Goal: Information Seeking & Learning: Check status

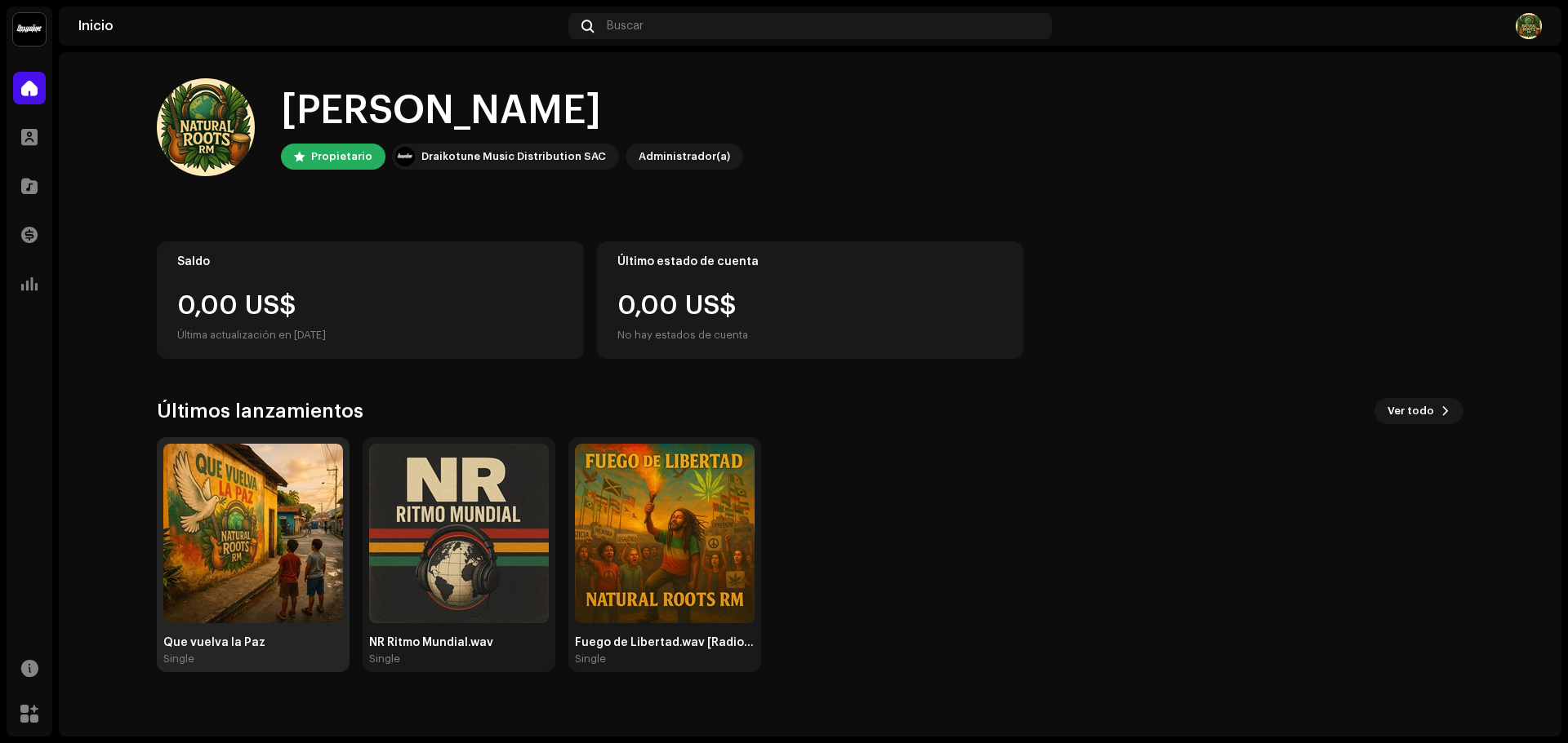
click at [265, 535] on img at bounding box center [253, 533] width 179 height 179
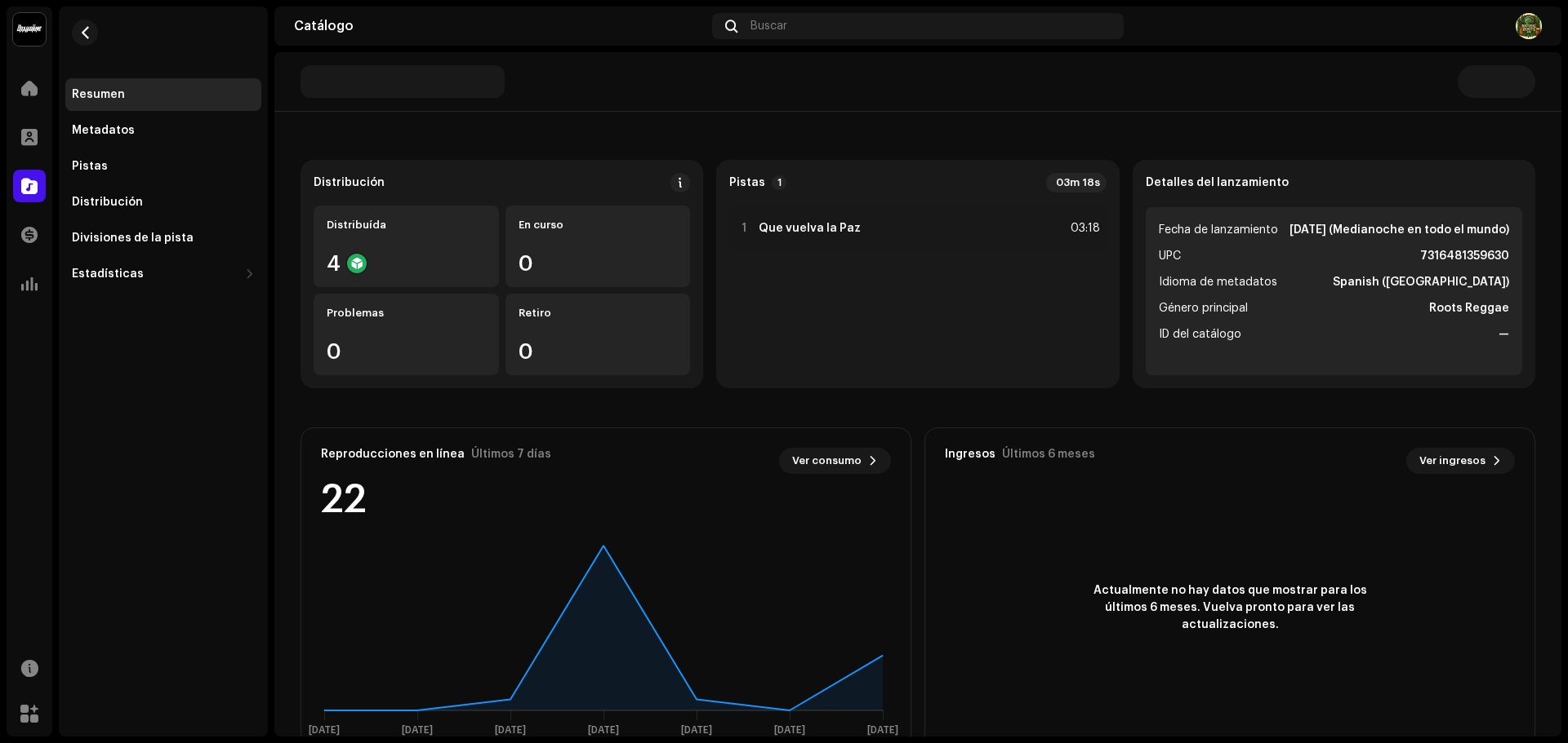
scroll to position [131, 0]
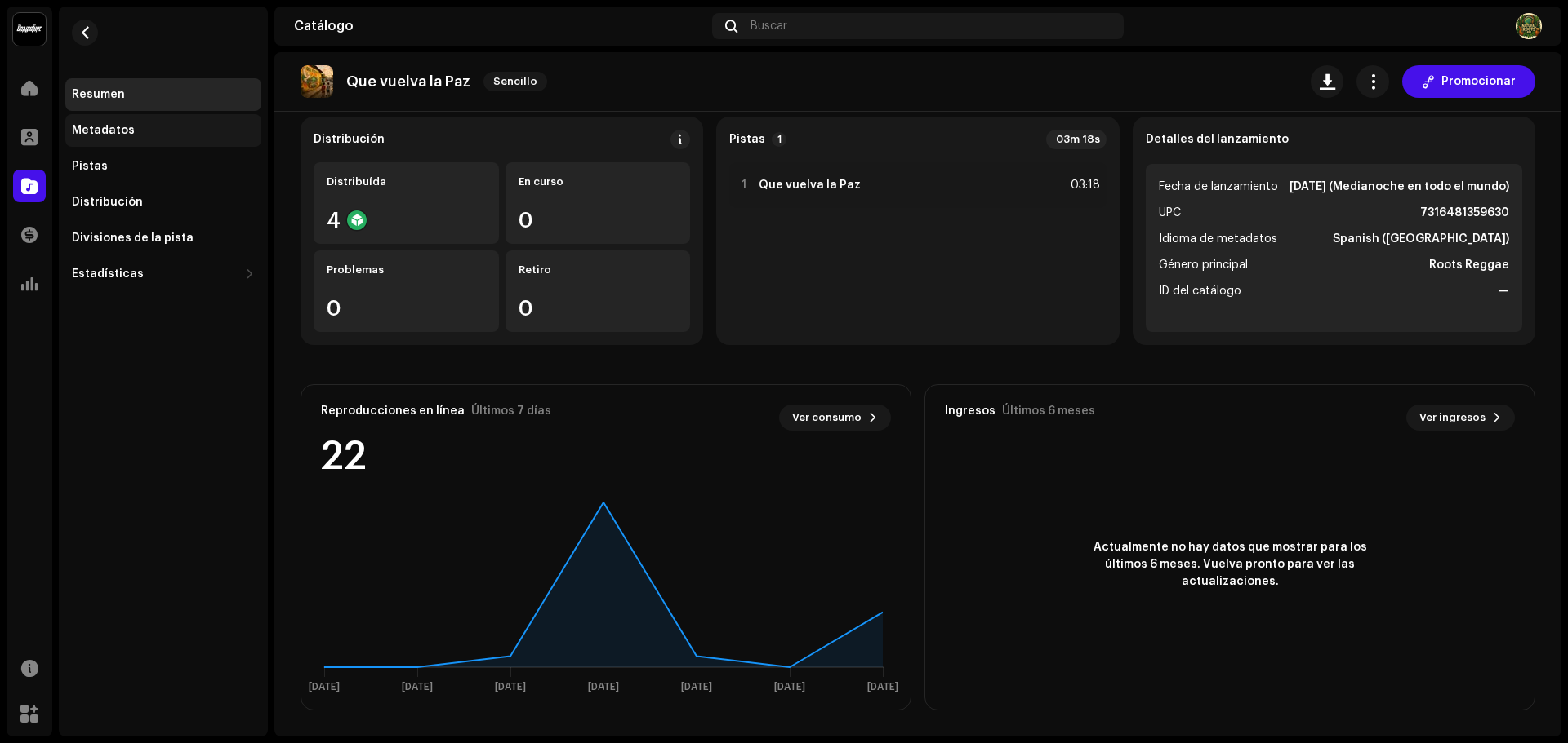
click at [154, 131] on div "Metadatos" at bounding box center [163, 130] width 183 height 13
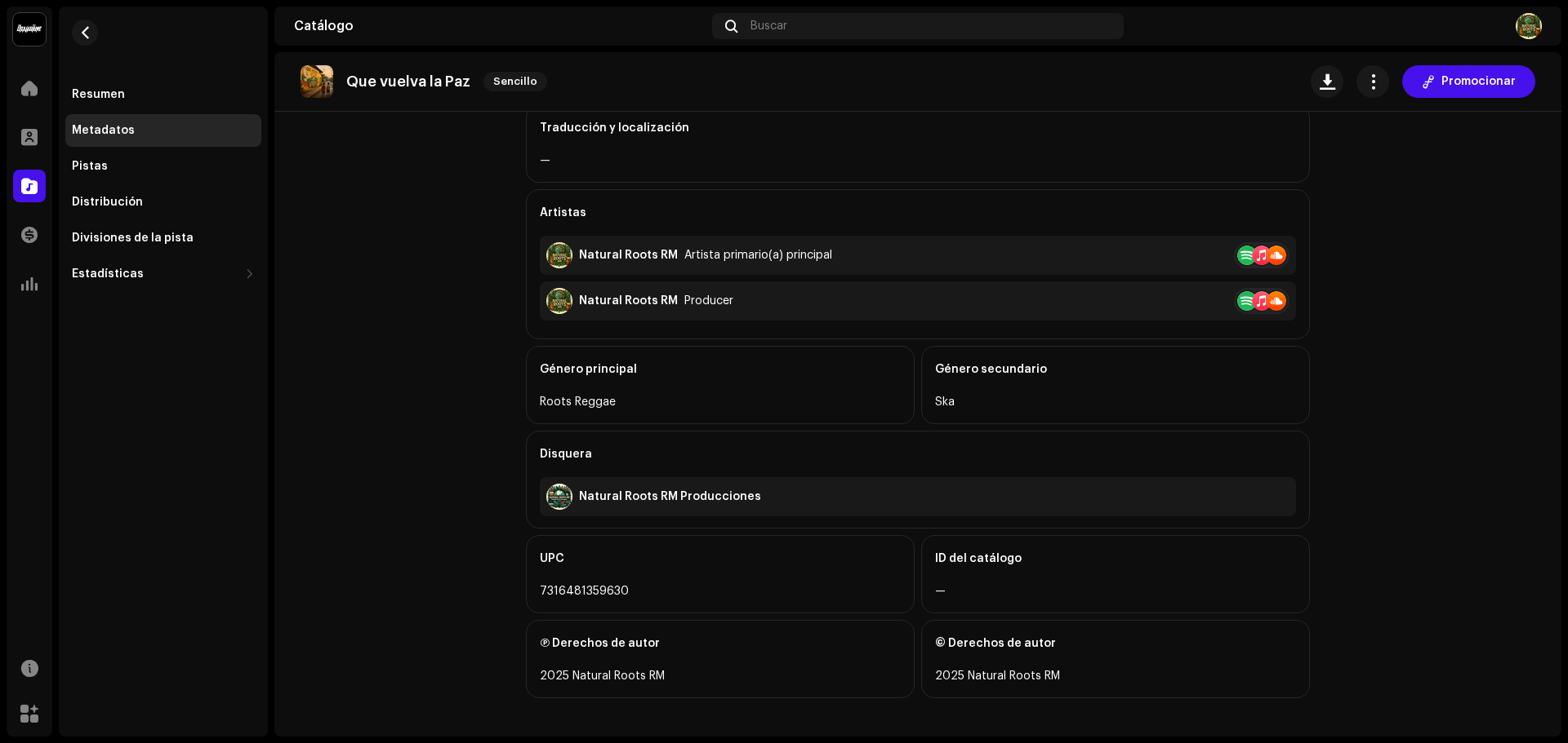
scroll to position [361, 0]
click at [1365, 84] on span "button" at bounding box center [1373, 81] width 15 height 13
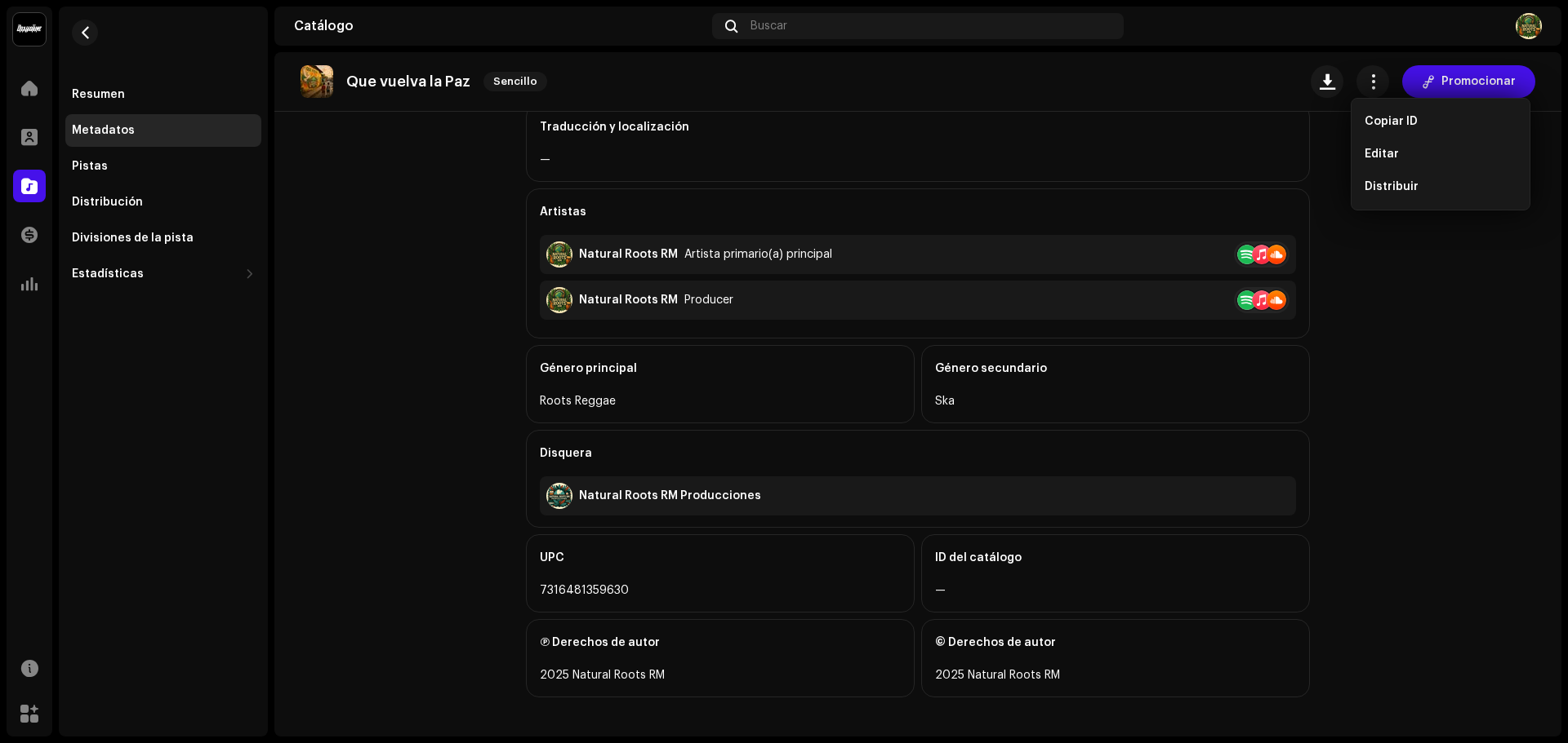
click at [423, 351] on catalog-releases-details-metadata "Que vuelva la Paz Sencillo Promocionar Metadatos Título del lanzamiento Que vue…" at bounding box center [918, 213] width 1287 height 1045
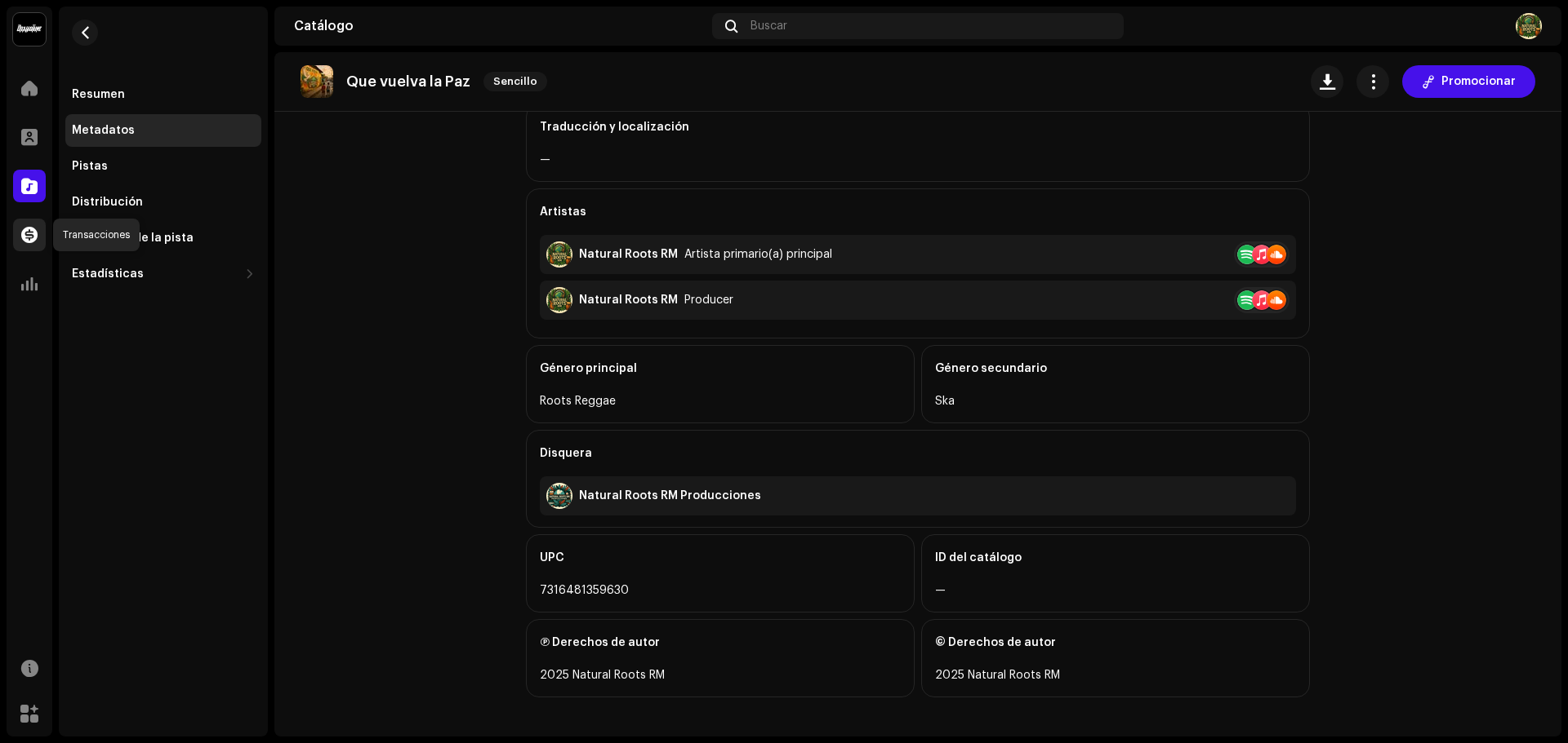
click at [30, 237] on span at bounding box center [29, 235] width 16 height 13
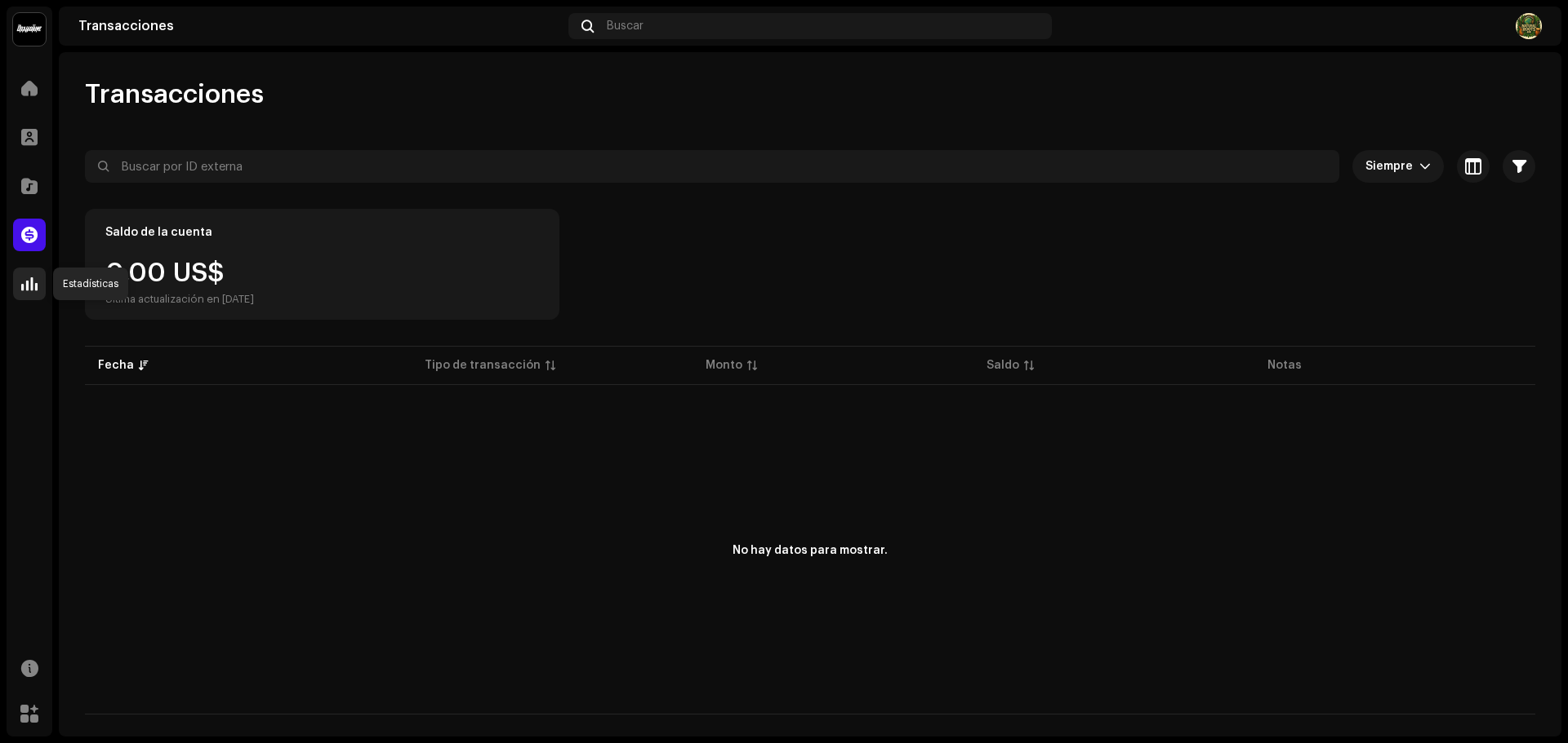
click at [21, 286] on span at bounding box center [29, 283] width 16 height 13
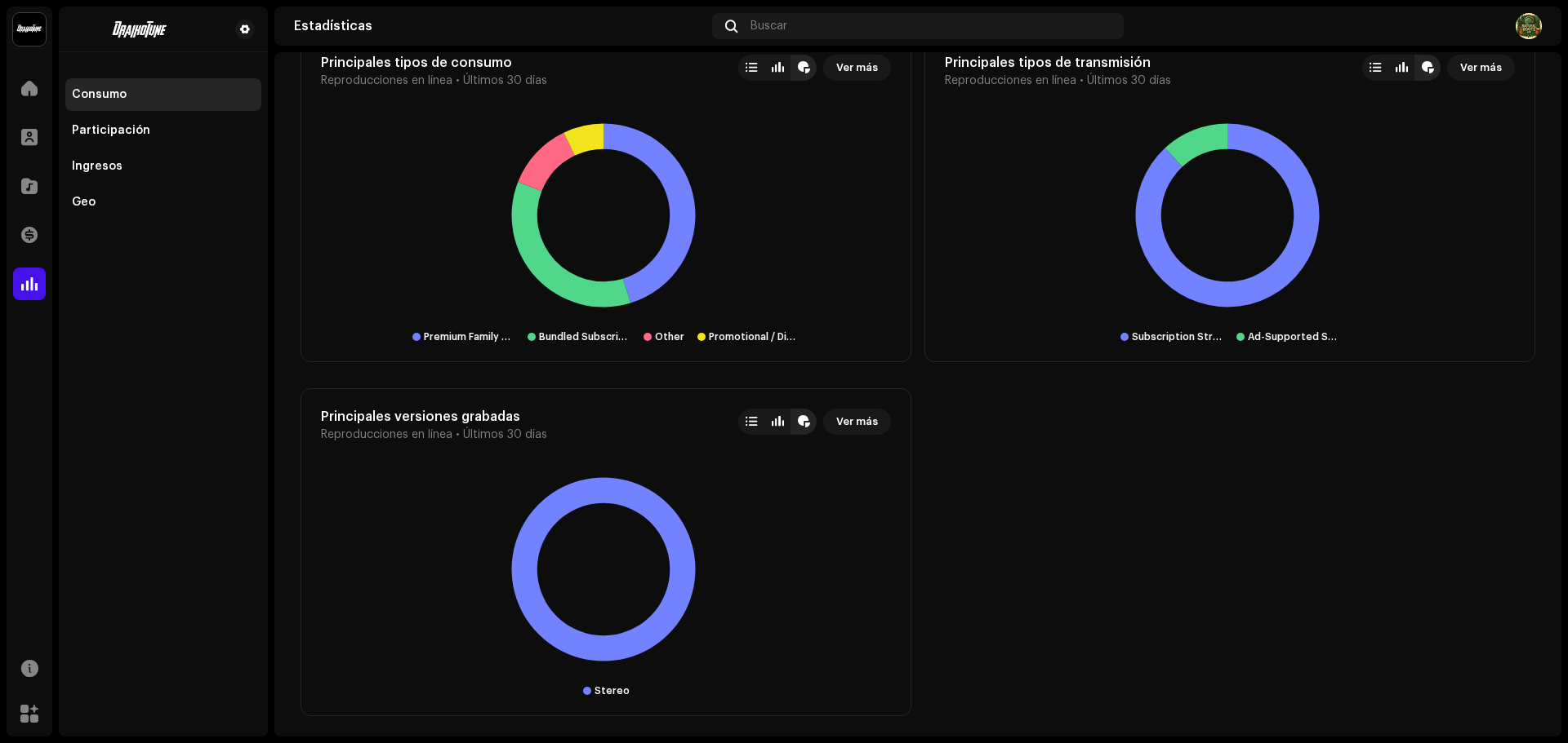
scroll to position [2031, 0]
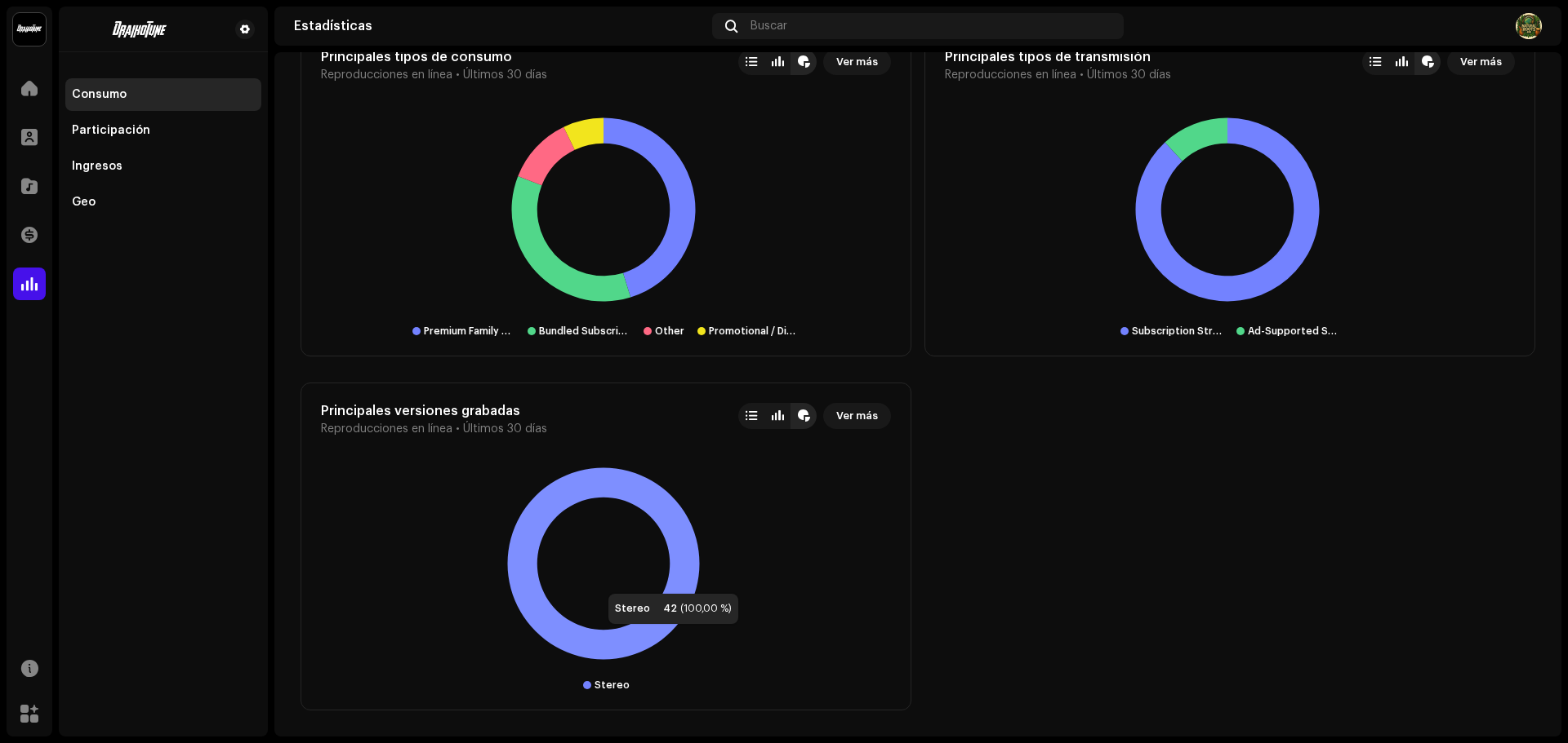
click at [592, 641] on icon at bounding box center [603, 564] width 192 height 192
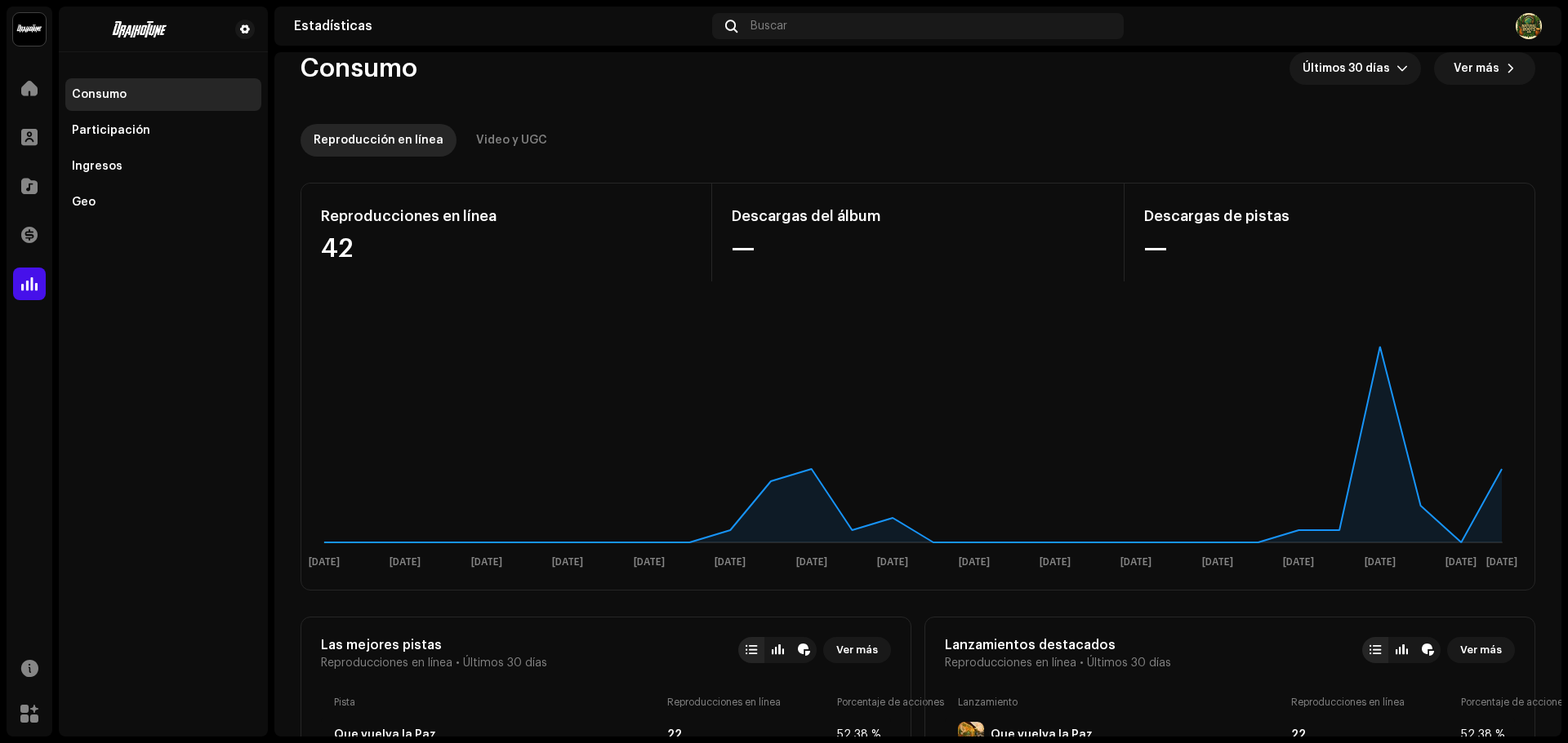
scroll to position [0, 0]
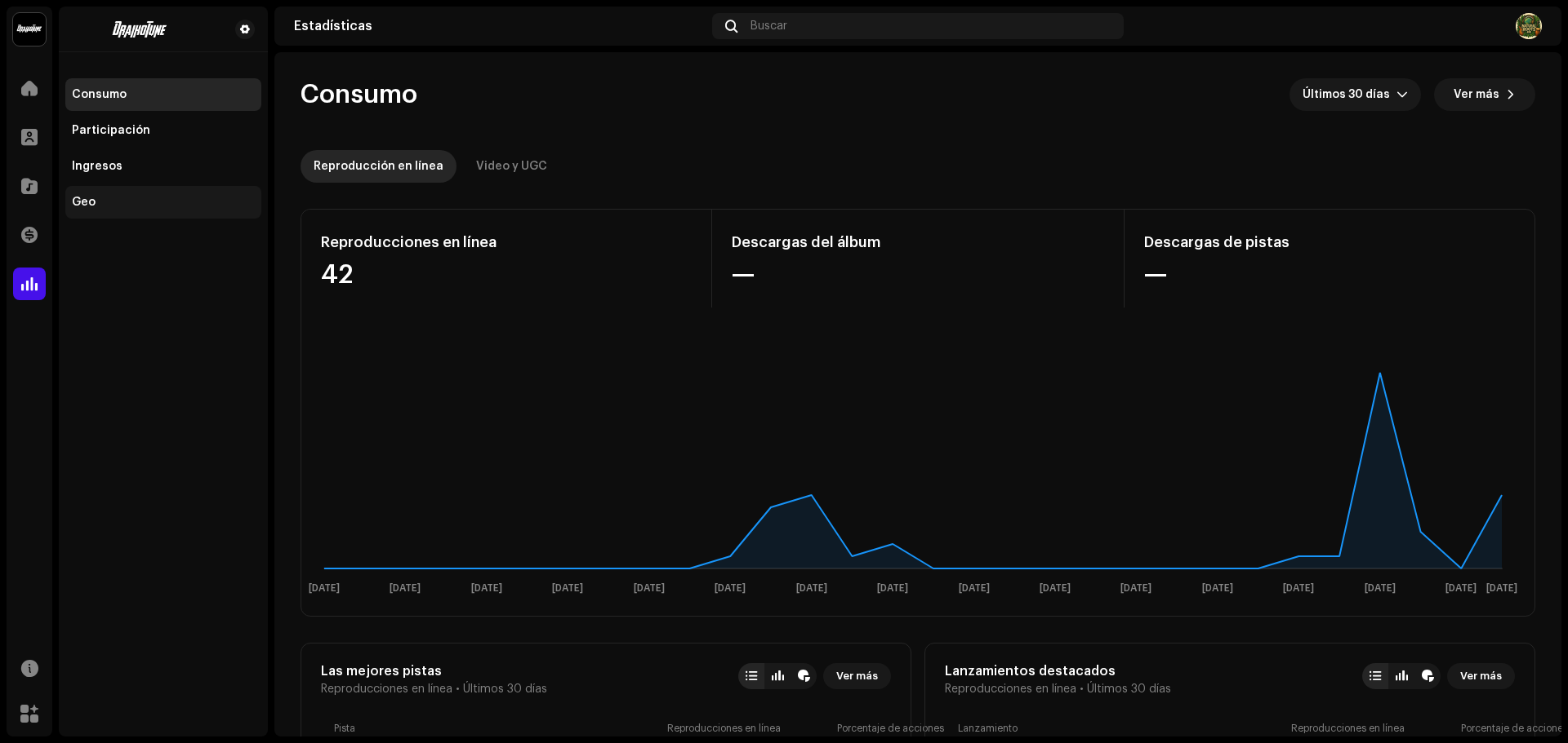
click at [97, 205] on div "Geo" at bounding box center [163, 202] width 183 height 13
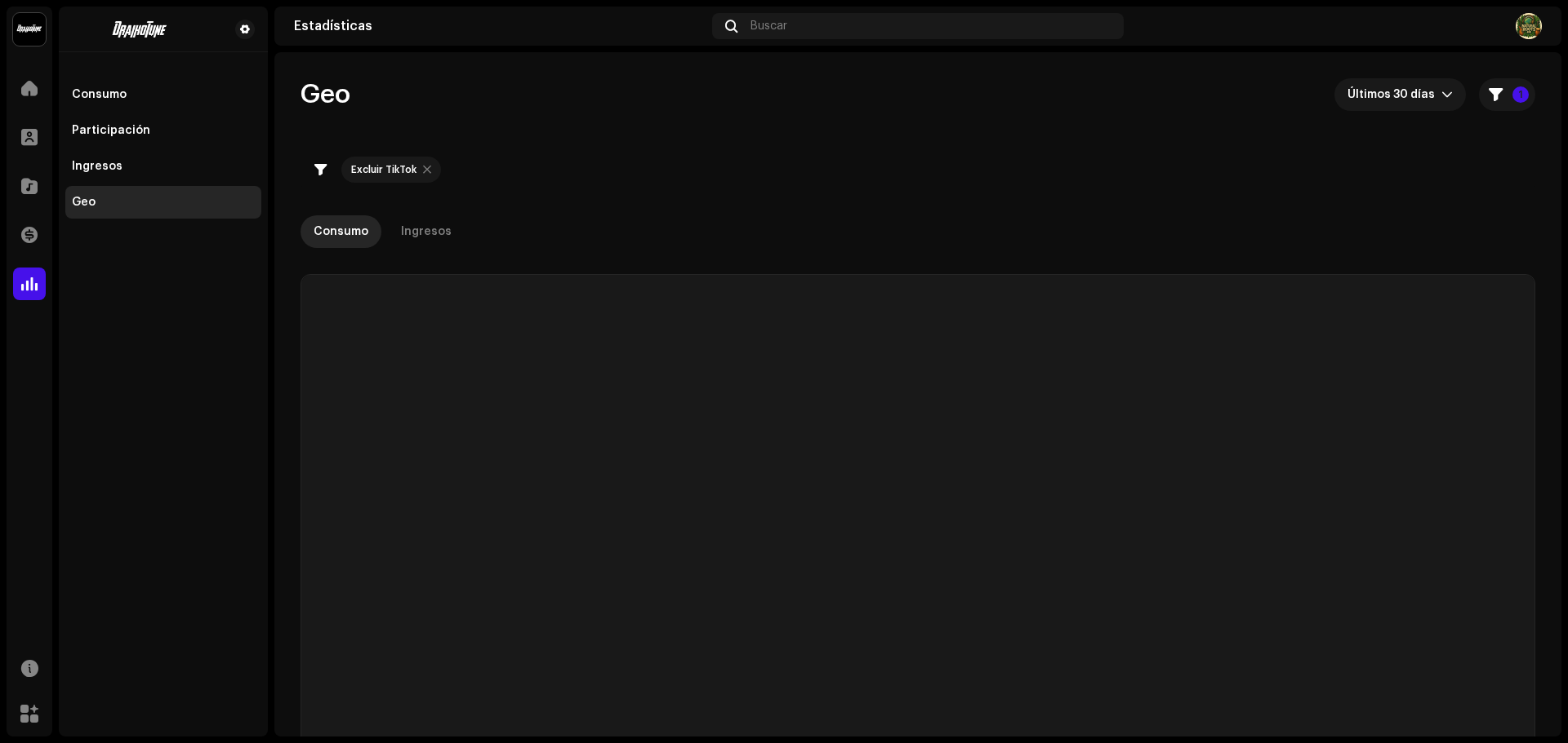
checkbox input "true"
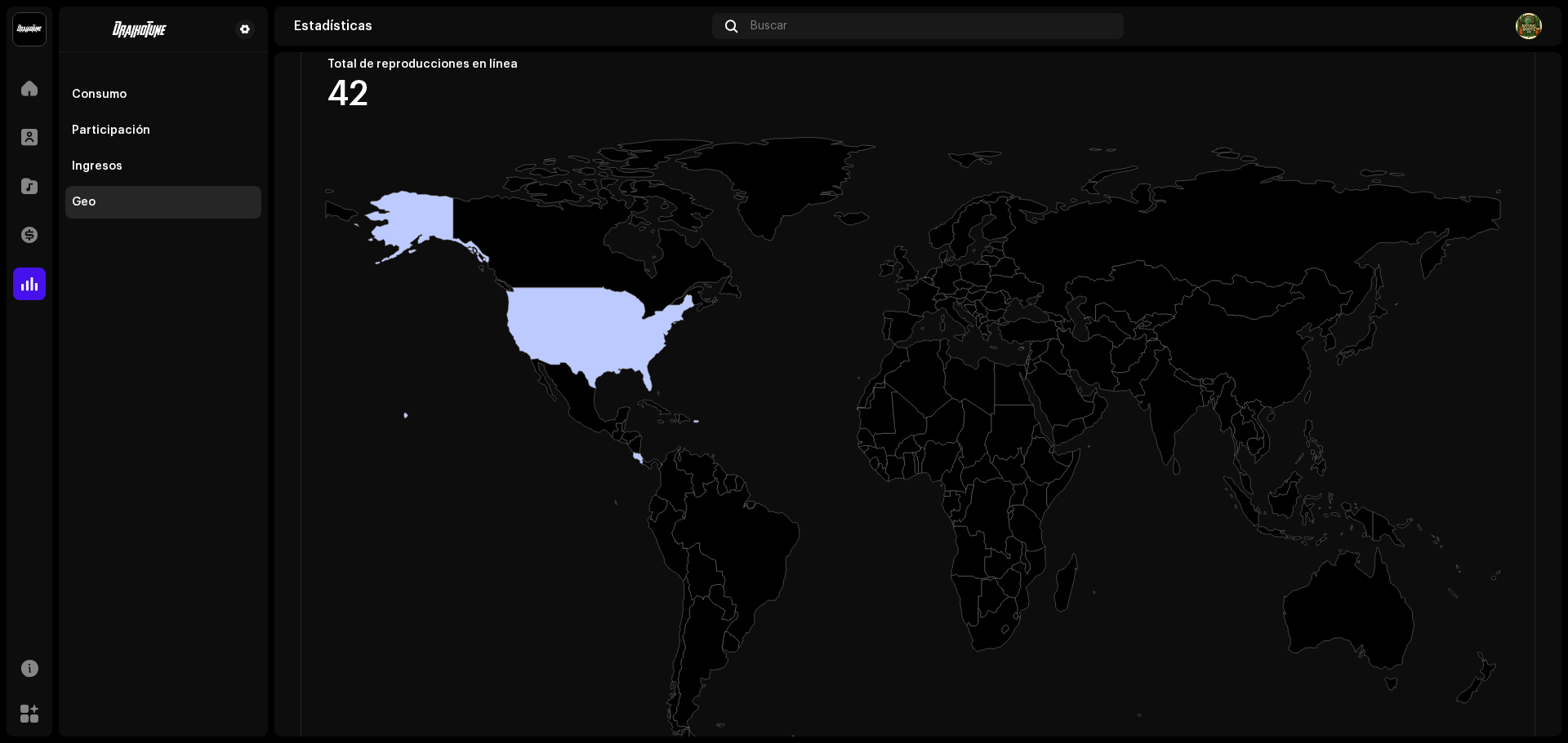
scroll to position [245, 0]
